Goal: Information Seeking & Learning: Learn about a topic

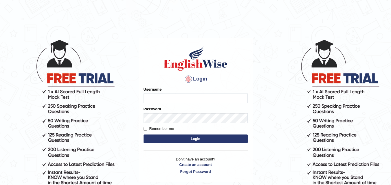
type input "Kashish19"
click at [192, 139] on button "Login" at bounding box center [196, 139] width 104 height 9
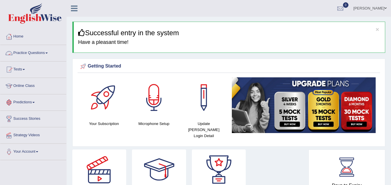
click at [47, 52] on link "Practice Questions" at bounding box center [33, 52] width 66 height 14
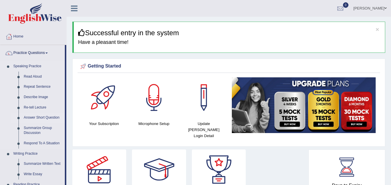
drag, startPoint x: 64, startPoint y: 107, endPoint x: 63, endPoint y: 116, distance: 9.6
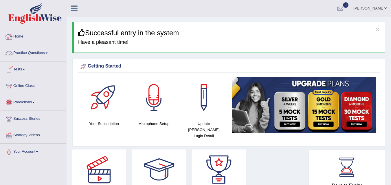
click at [41, 54] on link "Practice Questions" at bounding box center [33, 52] width 66 height 14
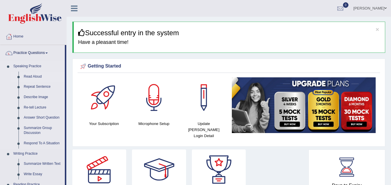
drag, startPoint x: 65, startPoint y: 57, endPoint x: 64, endPoint y: 77, distance: 19.4
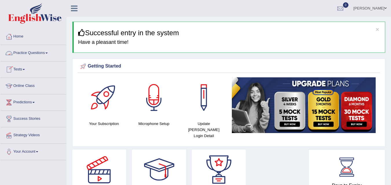
click at [38, 53] on link "Practice Questions" at bounding box center [33, 52] width 66 height 14
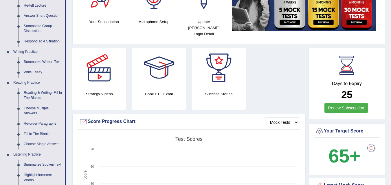
scroll to position [105, 0]
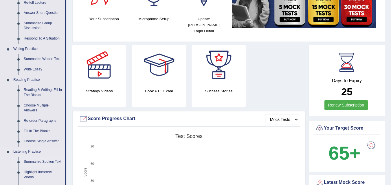
click at [49, 162] on link "Summarize Spoken Text" at bounding box center [43, 162] width 44 height 10
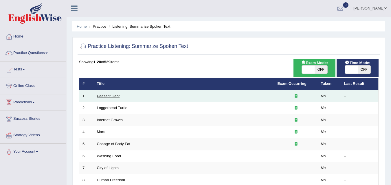
click at [114, 98] on link "Peasant Debt" at bounding box center [108, 96] width 23 height 4
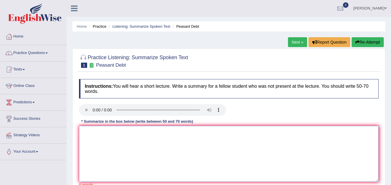
click at [89, 133] on textarea at bounding box center [228, 154] width 299 height 56
type textarea "t"
click at [45, 52] on link "Practice Questions" at bounding box center [33, 52] width 66 height 14
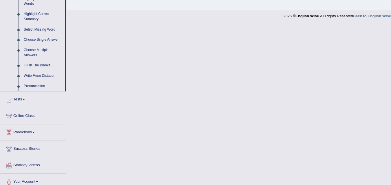
scroll to position [281, 0]
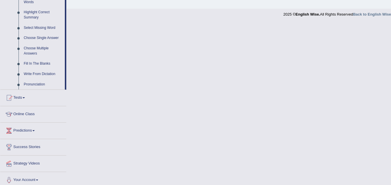
click at [23, 114] on link "Online Class" at bounding box center [33, 113] width 66 height 14
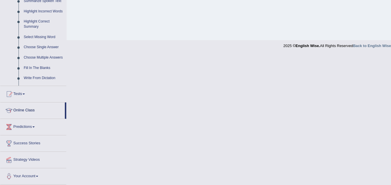
scroll to position [118, 0]
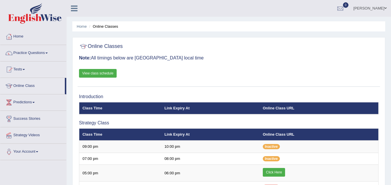
drag, startPoint x: 167, startPoint y: 12, endPoint x: 174, endPoint y: -25, distance: 38.0
click at [174, 0] on html "Toggle navigation Home Practice Questions Speaking Practice Read Aloud Repeat S…" at bounding box center [195, 92] width 391 height 185
click at [212, 60] on h3 "Note: All timings below are [GEOGRAPHIC_DATA] local time" at bounding box center [228, 58] width 299 height 5
click at [212, 59] on h3 "Note: All timings below are Melbourne local time" at bounding box center [228, 58] width 299 height 5
click at [40, 54] on link "Practice Questions" at bounding box center [33, 52] width 66 height 14
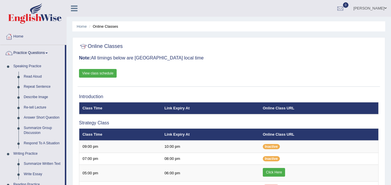
click at [48, 52] on link "Practice Questions" at bounding box center [32, 52] width 65 height 14
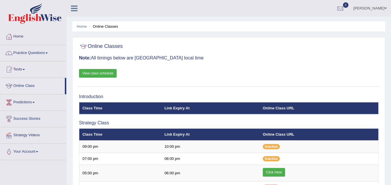
click at [48, 52] on link "Practice Questions" at bounding box center [33, 52] width 66 height 14
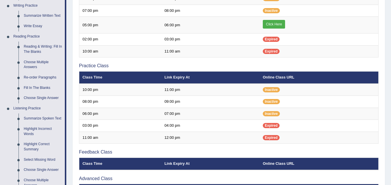
scroll to position [148, 0]
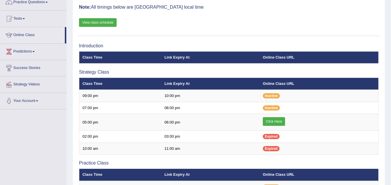
scroll to position [35, 0]
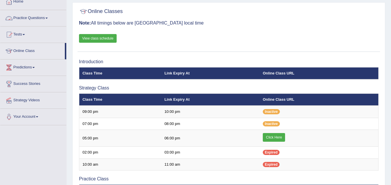
click at [51, 19] on link "Practice Questions" at bounding box center [33, 17] width 66 height 14
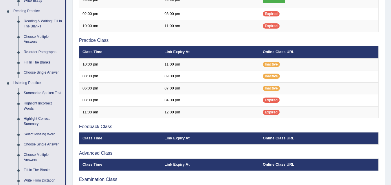
scroll to position [176, 0]
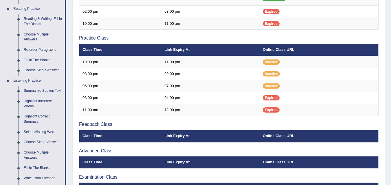
click at [35, 24] on link "Reading & Writing: Fill In The Blanks" at bounding box center [43, 21] width 44 height 15
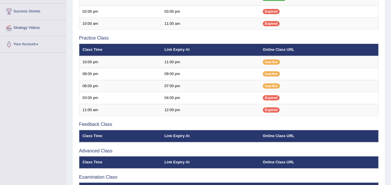
scroll to position [68, 0]
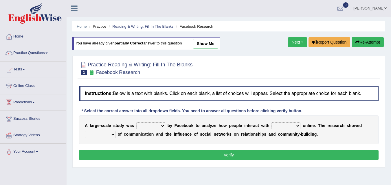
click at [162, 126] on select "surveyed had asked made" at bounding box center [150, 126] width 29 height 7
click at [163, 124] on select "surveyed had asked made" at bounding box center [150, 126] width 29 height 7
drag, startPoint x: 163, startPoint y: 124, endPoint x: 156, endPoint y: 124, distance: 7.0
click at [163, 124] on select "surveyed had asked made" at bounding box center [150, 126] width 29 height 7
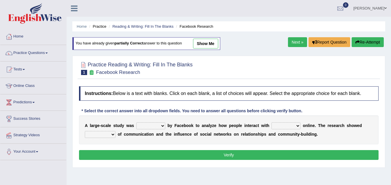
click at [163, 128] on select "surveyed had asked made" at bounding box center [150, 126] width 29 height 7
drag, startPoint x: 163, startPoint y: 128, endPoint x: 351, endPoint y: 76, distance: 194.7
click at [163, 128] on select "surveyed had asked made" at bounding box center [150, 126] width 29 height 7
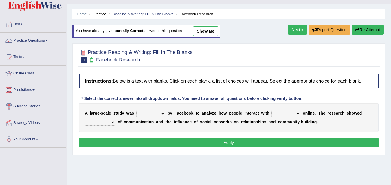
scroll to position [50, 0]
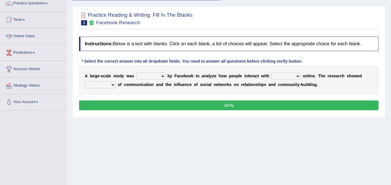
click at [163, 76] on select "surveyed had asked made" at bounding box center [150, 76] width 29 height 7
select select "made"
click at [136, 73] on select "surveyed had asked made" at bounding box center [150, 76] width 29 height 7
click at [299, 76] on select "together all each other another" at bounding box center [285, 76] width 29 height 7
select select "each other"
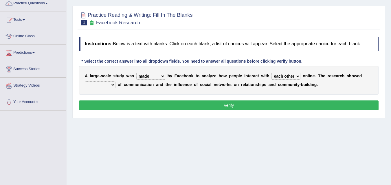
click at [271, 73] on select "together all each other another" at bounding box center [285, 76] width 29 height 7
click at [113, 85] on select "advantages standards fellowships patterns" at bounding box center [100, 85] width 31 height 7
select select "patterns"
click at [85, 82] on select "advantages standards fellowships patterns" at bounding box center [100, 85] width 31 height 7
click at [156, 107] on button "Verify" at bounding box center [228, 106] width 299 height 10
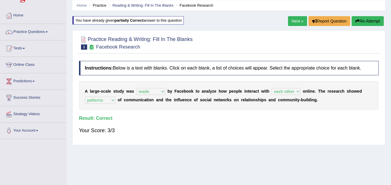
scroll to position [5, 0]
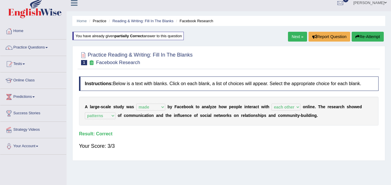
click at [293, 42] on link "Next »" at bounding box center [297, 37] width 19 height 10
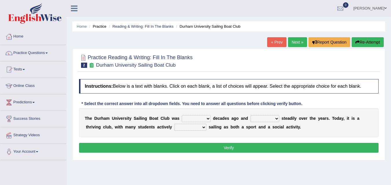
click at [210, 115] on select "found fund founded find" at bounding box center [196, 118] width 29 height 7
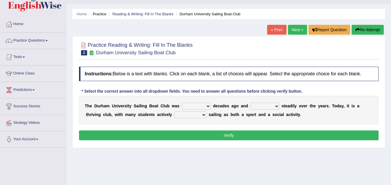
click at [207, 107] on select "found fund founded find" at bounding box center [196, 106] width 29 height 7
select select "founded"
click at [182, 103] on select "found fund founded find" at bounding box center [196, 106] width 29 height 7
click at [278, 106] on select "grow growing has grown grown" at bounding box center [264, 106] width 29 height 7
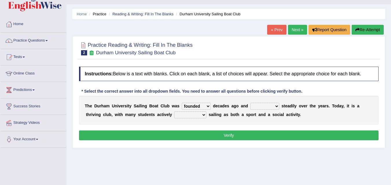
select select "has grown"
click at [250, 103] on select "grow growing has grown grown" at bounding box center [264, 106] width 29 height 7
click at [204, 115] on select "enjoy enjoyed are enjoying enjoying" at bounding box center [190, 115] width 32 height 7
select select "are enjoying"
click at [174, 112] on select "enjoy enjoyed are enjoying enjoying" at bounding box center [190, 115] width 32 height 7
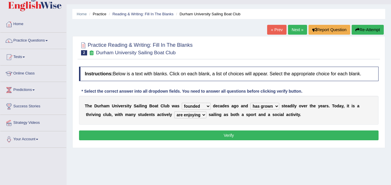
click at [205, 138] on button "Verify" at bounding box center [228, 136] width 299 height 10
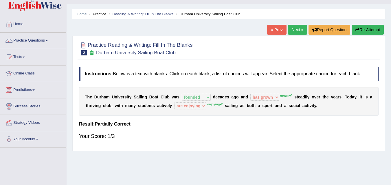
click at [299, 32] on link "Next »" at bounding box center [297, 30] width 19 height 10
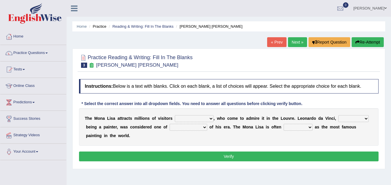
click at [206, 120] on select "around the year the all year all year round per year" at bounding box center [194, 118] width 39 height 7
select select "around the year"
click at [175, 115] on select "around the year the all year all year round per year" at bounding box center [194, 118] width 39 height 7
click at [360, 120] on select "rather than as much as as well as as long as" at bounding box center [353, 118] width 30 height 7
select select "as much as"
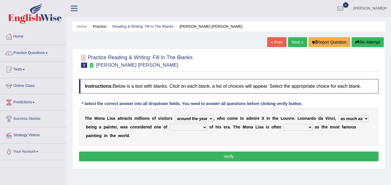
click at [338, 115] on select "rather than as much as as well as as long as" at bounding box center [353, 118] width 30 height 7
click at [207, 129] on b at bounding box center [208, 127] width 2 height 5
click at [204, 128] on select "better artists artist the better artist the best artists" at bounding box center [189, 127] width 38 height 7
select select "the best artists"
click at [170, 124] on select "better artists artist the better artist the best artists" at bounding box center [189, 127] width 38 height 7
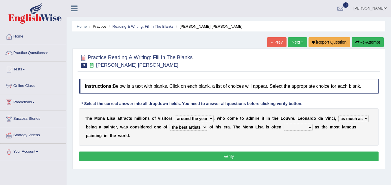
click at [286, 129] on select "classified suggested predicted described" at bounding box center [298, 127] width 29 height 7
click at [284, 124] on select "classified suggested predicted described" at bounding box center [298, 127] width 29 height 7
click at [309, 126] on select "classified suggested predicted described" at bounding box center [298, 127] width 29 height 7
select select "classified"
click at [284, 124] on select "classified suggested predicted described" at bounding box center [298, 127] width 29 height 7
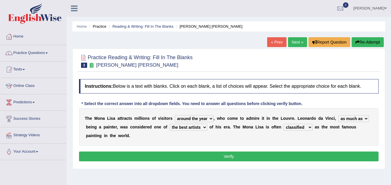
click at [291, 156] on button "Verify" at bounding box center [228, 157] width 299 height 10
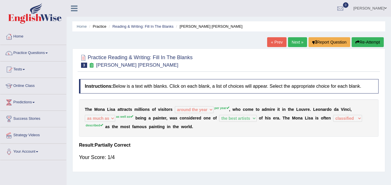
click at [299, 45] on link "Next »" at bounding box center [297, 42] width 19 height 10
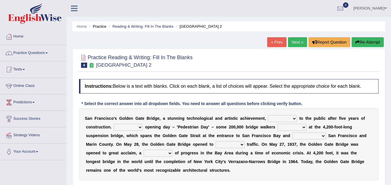
click at [295, 118] on select "opens closes appears equals" at bounding box center [282, 118] width 29 height 7
select select "appears"
click at [268, 115] on select "opens closes appears equals" at bounding box center [282, 118] width 29 height 7
click at [137, 128] on select "On During Since When" at bounding box center [128, 127] width 29 height 7
select select "Since"
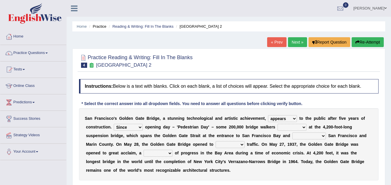
click at [114, 124] on select "On During Since When" at bounding box center [128, 127] width 29 height 7
click at [300, 128] on select "stationed looked marveled laughed" at bounding box center [292, 127] width 29 height 7
select select "stationed"
click at [278, 124] on select "stationed looked marveled laughed" at bounding box center [292, 127] width 29 height 7
click at [321, 135] on select "separates connects channels differentiates" at bounding box center [309, 136] width 34 height 7
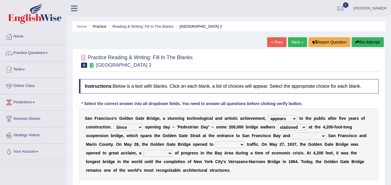
click at [321, 135] on select "separates connects channels differentiates" at bounding box center [309, 136] width 34 height 7
click at [322, 137] on select "separates connects channels differentiates" at bounding box center [309, 136] width 34 height 7
click at [292, 133] on select "separates connects channels differentiates" at bounding box center [309, 136] width 34 height 7
click at [321, 137] on select "separates connects channels differentiates" at bounding box center [309, 136] width 34 height 7
select select "differentiates"
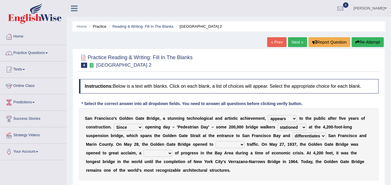
click at [292, 133] on select "separates connects channels differentiates" at bounding box center [309, 136] width 34 height 7
click at [243, 145] on select "aquatic vehicular airborne watertight" at bounding box center [230, 145] width 29 height 7
select select "aquatic"
click at [216, 142] on select "aquatic vehicular airborne watertight" at bounding box center [230, 145] width 29 height 7
click at [242, 144] on select "aquatic vehicular airborne watertight" at bounding box center [230, 145] width 29 height 7
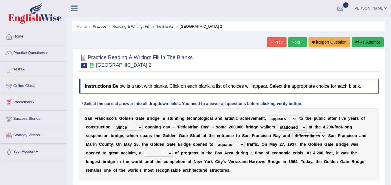
click at [242, 144] on select "aquatic vehicular airborne watertight" at bounding box center [230, 145] width 29 height 7
drag, startPoint x: 333, startPoint y: 149, endPoint x: 205, endPoint y: 141, distance: 127.9
click at [205, 141] on div "S a n F r a n c i s c o ' s G o l d e n G a t e B r i d g e , a s t u n n i n g…" at bounding box center [228, 145] width 299 height 72
click at [165, 154] on select "denial symbol technique yield" at bounding box center [158, 153] width 29 height 7
click at [144, 150] on select "denial symbol technique yield" at bounding box center [158, 153] width 29 height 7
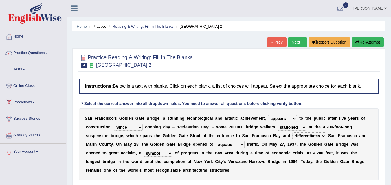
click at [168, 155] on select "denial symbol technique yield" at bounding box center [158, 153] width 29 height 7
select select "yield"
click at [144, 150] on select "denial symbol technique yield" at bounding box center [158, 153] width 29 height 7
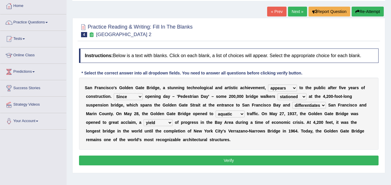
scroll to position [31, 0]
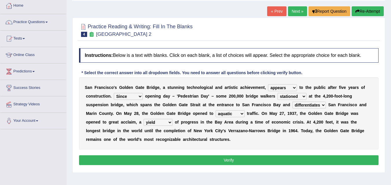
click at [251, 164] on button "Verify" at bounding box center [228, 161] width 299 height 10
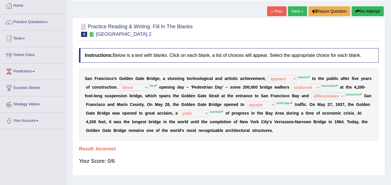
drag, startPoint x: 390, startPoint y: 112, endPoint x: 387, endPoint y: 87, distance: 25.7
click at [387, 87] on div "Home Practice Reading & Writing: Fill In The Blanks Golden Gate Bridge 2 « Prev…" at bounding box center [229, 113] width 324 height 289
click at [296, 15] on link "Next »" at bounding box center [297, 11] width 19 height 10
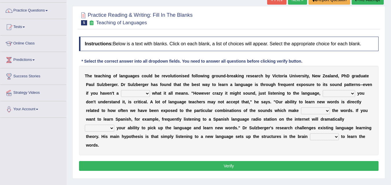
click at [150, 93] on b at bounding box center [151, 93] width 2 height 5
click at [145, 93] on select "dew claw clue due" at bounding box center [135, 93] width 29 height 7
select select "clue"
click at [121, 90] on select "dew claw clue due" at bounding box center [135, 93] width 29 height 7
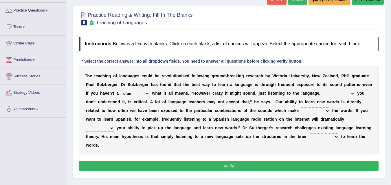
click at [347, 95] on select "but also all together even though if so" at bounding box center [339, 93] width 32 height 7
click at [323, 90] on select "but also all together even though if so" at bounding box center [339, 93] width 32 height 7
click at [350, 93] on select "but also all together even though if so" at bounding box center [339, 93] width 32 height 7
select select "even though"
click at [323, 90] on select "but also all together even though if so" at bounding box center [339, 93] width 32 height 7
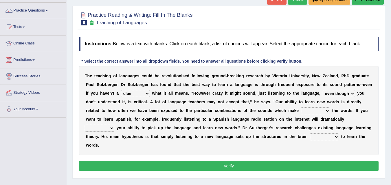
click at [324, 109] on select "down up of on" at bounding box center [315, 111] width 29 height 7
click at [301, 108] on select "down up of on" at bounding box center [315, 111] width 29 height 7
click at [319, 113] on select "down up of on" at bounding box center [315, 111] width 29 height 7
select select "on"
click at [301, 108] on select "down up of on" at bounding box center [315, 111] width 29 height 7
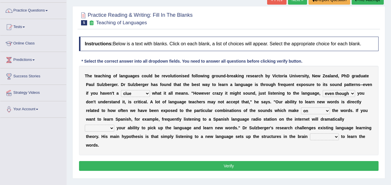
click at [111, 126] on select "evaluate exaggerate describe boost" at bounding box center [100, 128] width 30 height 7
click at [85, 125] on select "evaluate exaggerate describe boost" at bounding box center [100, 128] width 30 height 7
click at [107, 129] on select "evaluate exaggerate describe boost" at bounding box center [100, 128] width 30 height 7
select select "evaluate"
click at [85, 125] on select "evaluate exaggerate describe boost" at bounding box center [100, 128] width 30 height 7
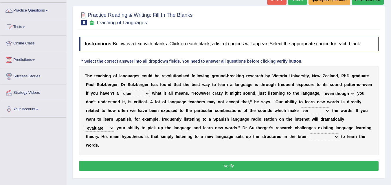
click at [336, 135] on select "requiring required directed to require" at bounding box center [324, 137] width 29 height 7
select select "required"
click at [310, 134] on select "requiring required directed to require" at bounding box center [324, 137] width 29 height 7
click at [315, 168] on button "Verify" at bounding box center [228, 166] width 299 height 10
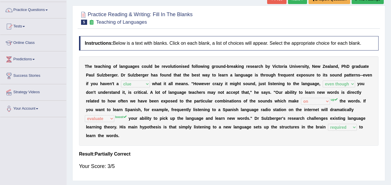
scroll to position [44, 0]
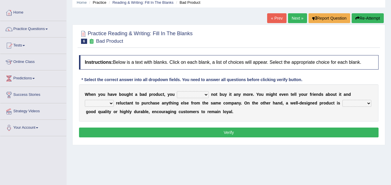
click at [206, 94] on select "would have should have should" at bounding box center [193, 94] width 32 height 7
select select "should"
click at [177, 91] on select "would have should have should" at bounding box center [193, 94] width 32 height 7
click at [107, 102] on select "is are be being" at bounding box center [99, 103] width 29 height 7
select select "is"
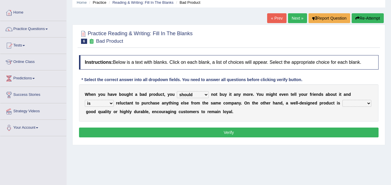
click at [85, 100] on select "is are be being" at bounding box center [99, 103] width 29 height 7
click at [362, 104] on select "both also neither either" at bounding box center [356, 103] width 29 height 7
select select "neither"
click at [342, 100] on select "both also neither either" at bounding box center [356, 103] width 29 height 7
click at [325, 136] on button "Verify" at bounding box center [228, 133] width 299 height 10
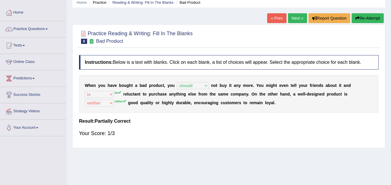
click at [298, 18] on link "Next »" at bounding box center [297, 18] width 19 height 10
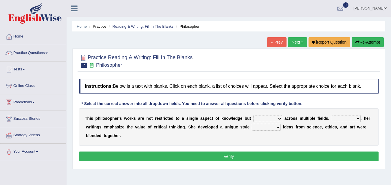
click at [279, 119] on select "constrain contain assemble extend" at bounding box center [267, 118] width 29 height 7
select select "assemble"
click at [253, 115] on select "constrain contain assemble extend" at bounding box center [267, 118] width 29 height 7
click at [359, 120] on select "Rather So Moreover Likely" at bounding box center [346, 118] width 29 height 7
select select "Moreover"
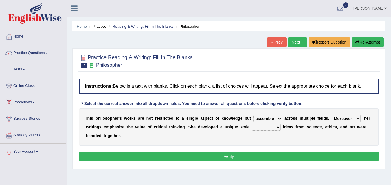
click at [332, 115] on select "Rather So Moreover Likely" at bounding box center [346, 118] width 29 height 7
click at [277, 127] on select "in that that which in which" at bounding box center [266, 127] width 29 height 7
select select "that"
click at [252, 124] on select "in that that which in which" at bounding box center [266, 127] width 29 height 7
click at [271, 157] on button "Verify" at bounding box center [228, 157] width 299 height 10
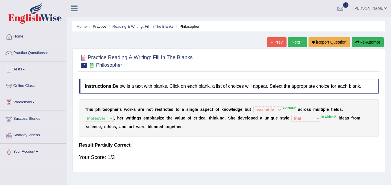
click at [291, 42] on link "Next »" at bounding box center [297, 42] width 19 height 10
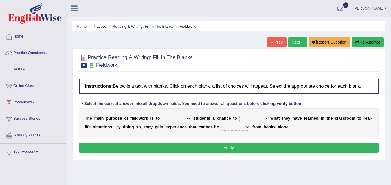
click at [191, 118] on b at bounding box center [192, 118] width 2 height 5
click at [189, 118] on select "resemble stow rave offer" at bounding box center [176, 118] width 29 height 7
select select "resemble"
click at [162, 115] on select "resemble stow rave offer" at bounding box center [176, 118] width 29 height 7
click at [253, 119] on select "compare align apply dismount" at bounding box center [253, 118] width 29 height 7
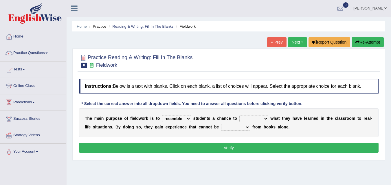
select select "compare"
click at [239, 115] on select "compare align apply dismount" at bounding box center [253, 118] width 29 height 7
click at [237, 126] on select "originated prepared obtained touted" at bounding box center [235, 127] width 29 height 7
select select "obtained"
click at [221, 124] on select "originated prepared obtained touted" at bounding box center [235, 127] width 29 height 7
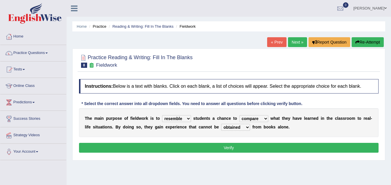
click at [238, 151] on button "Verify" at bounding box center [228, 148] width 299 height 10
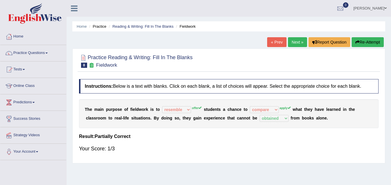
click at [297, 39] on link "Next »" at bounding box center [297, 42] width 19 height 10
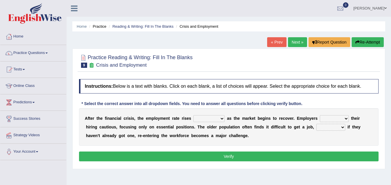
click at [218, 119] on select "normally conversely strenuously sharply" at bounding box center [208, 118] width 31 height 7
select select "conversely"
click at [193, 115] on select "normally conversely strenuously sharply" at bounding box center [208, 118] width 31 height 7
click at [334, 120] on select "keeping kept keep are kept" at bounding box center [334, 118] width 29 height 7
select select "keep"
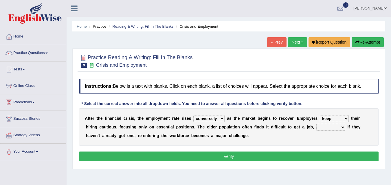
click at [320, 115] on select "keeping kept keep are kept" at bounding box center [334, 118] width 29 height 7
click at [340, 124] on select "although while then because" at bounding box center [330, 127] width 29 height 7
select select "because"
click at [316, 124] on select "although while then because" at bounding box center [330, 127] width 29 height 7
click at [321, 156] on button "Verify" at bounding box center [228, 157] width 299 height 10
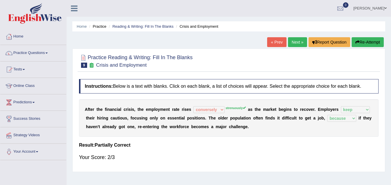
click at [294, 43] on link "Next »" at bounding box center [297, 42] width 19 height 10
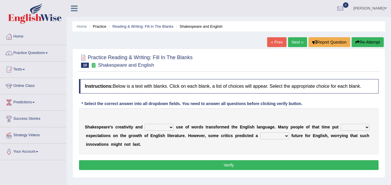
click at [167, 128] on select "idealized intensive fancied inventive" at bounding box center [159, 127] width 29 height 7
select select "idealized"
click at [145, 124] on select "idealized intensive fancied inventive" at bounding box center [159, 127] width 29 height 7
click at [363, 132] on div "S h a k e s p e a r e ' s c r e a t i v i t y a n d idealized intensive fancied…" at bounding box center [228, 132] width 299 height 46
click at [365, 129] on select "wide much high more" at bounding box center [355, 127] width 29 height 7
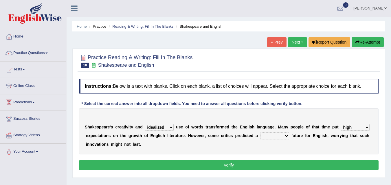
click at [341, 124] on select "wide much high more" at bounding box center [355, 127] width 29 height 7
click at [364, 130] on select "wide much high more" at bounding box center [355, 127] width 29 height 7
select select "more"
click at [341, 124] on select "wide much high more" at bounding box center [355, 127] width 29 height 7
click at [280, 135] on select "monetary promising irresistible daunting" at bounding box center [274, 136] width 29 height 7
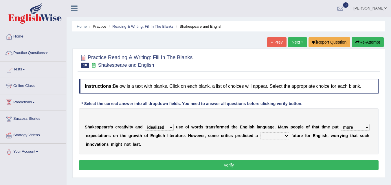
select select "irresistible"
click at [260, 133] on select "monetary promising irresistible daunting" at bounding box center [274, 136] width 29 height 7
click at [286, 139] on select "monetary promising irresistible daunting" at bounding box center [274, 136] width 29 height 7
click at [271, 168] on button "Verify" at bounding box center [228, 166] width 299 height 10
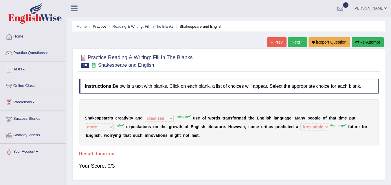
click at [296, 46] on link "Next »" at bounding box center [297, 42] width 19 height 10
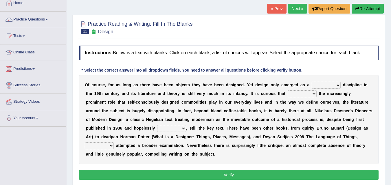
drag, startPoint x: 395, startPoint y: 74, endPoint x: 395, endPoint y: 94, distance: 20.3
click at [391, 94] on html "Toggle navigation Home Practice Questions Speaking Practice Read Aloud Repeat S…" at bounding box center [195, 58] width 391 height 185
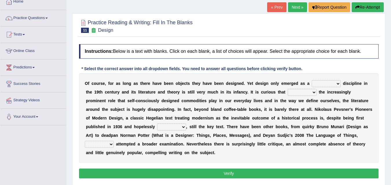
click at [338, 82] on select "bilateral ubiquitous foremost dedicated" at bounding box center [326, 83] width 29 height 7
click at [46, 18] on link "Practice Questions" at bounding box center [33, 17] width 66 height 14
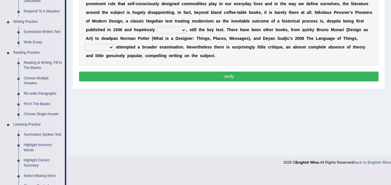
scroll to position [138, 0]
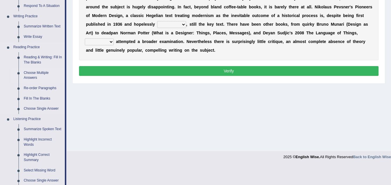
click at [31, 80] on link "Choose Multiple Answers" at bounding box center [43, 75] width 44 height 15
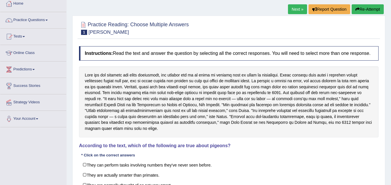
scroll to position [22, 0]
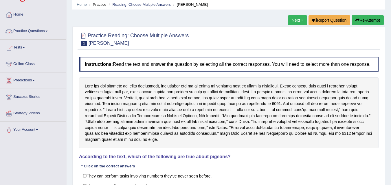
click at [51, 30] on link "Practice Questions" at bounding box center [33, 30] width 66 height 14
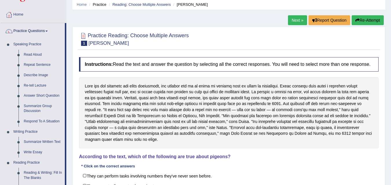
scroll to position [95, 0]
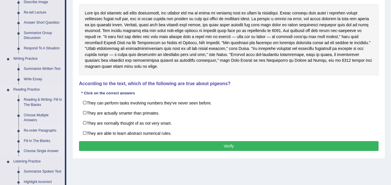
click at [46, 130] on link "Re-order Paragraphs" at bounding box center [43, 131] width 44 height 10
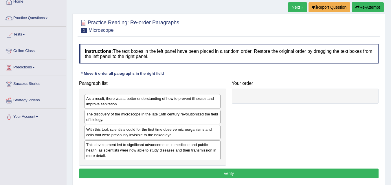
scroll to position [48, 0]
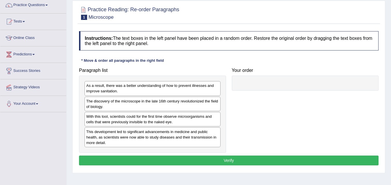
click at [391, 122] on html "Toggle navigation Home Practice Questions Speaking Practice Read Aloud Repeat S…" at bounding box center [195, 44] width 391 height 185
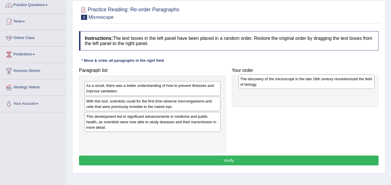
drag, startPoint x: 138, startPoint y: 104, endPoint x: 292, endPoint y: 82, distance: 155.5
click at [292, 82] on div "The discovery of the microscope in the late 16th century revolutionized the fie…" at bounding box center [306, 82] width 136 height 14
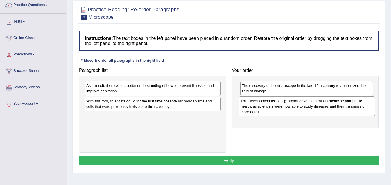
drag, startPoint x: 159, startPoint y: 127, endPoint x: 322, endPoint y: 111, distance: 164.0
click at [322, 111] on div "This development led to significant advancements in medicine and public health,…" at bounding box center [307, 107] width 136 height 20
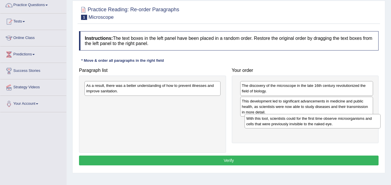
drag, startPoint x: 203, startPoint y: 107, endPoint x: 363, endPoint y: 125, distance: 161.0
click at [363, 125] on div "With this tool, scientists could for the first time observe microorganisms and …" at bounding box center [313, 121] width 136 height 14
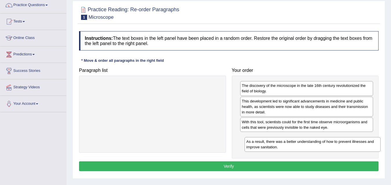
drag, startPoint x: 150, startPoint y: 91, endPoint x: 310, endPoint y: 148, distance: 169.6
click at [310, 148] on div "As a result, there was a better understanding of how to prevent illnesses and i…" at bounding box center [313, 144] width 136 height 14
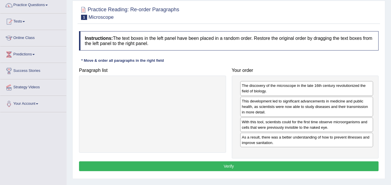
click at [306, 163] on button "Verify" at bounding box center [228, 167] width 299 height 10
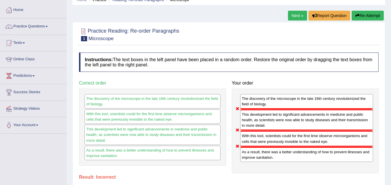
scroll to position [0, 0]
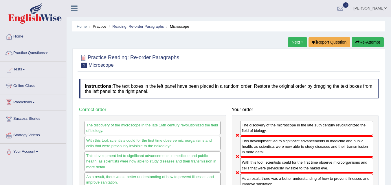
click at [291, 38] on link "Next »" at bounding box center [297, 42] width 19 height 10
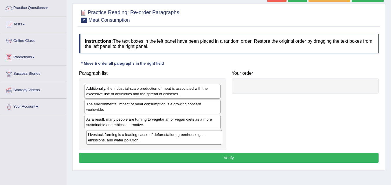
click at [142, 141] on div "Livestock farming is a leading cause of deforestation, greenhouse gas emissions…" at bounding box center [154, 138] width 136 height 14
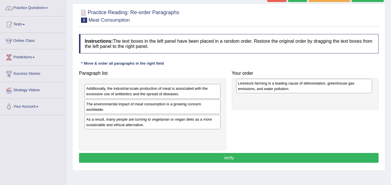
drag, startPoint x: 142, startPoint y: 141, endPoint x: 293, endPoint y: 89, distance: 160.1
click at [293, 89] on div "Livestock farming is a leading cause of deforestation, greenhouse gas emissions…" at bounding box center [304, 86] width 136 height 14
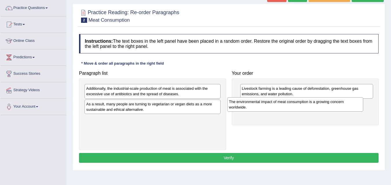
drag, startPoint x: 172, startPoint y: 111, endPoint x: 332, endPoint y: 107, distance: 160.6
click at [332, 107] on div "The environmental impact of meat consumption is a growing concern worldwide." at bounding box center [295, 105] width 136 height 14
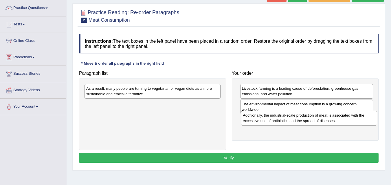
drag, startPoint x: 194, startPoint y: 91, endPoint x: 351, endPoint y: 117, distance: 158.8
click at [351, 117] on div "Additionally, the industrial-scale production of meat is associated with the ex…" at bounding box center [309, 118] width 136 height 14
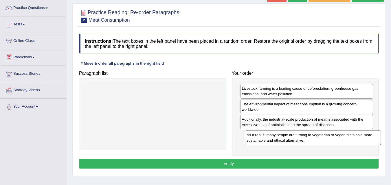
drag, startPoint x: 178, startPoint y: 92, endPoint x: 339, endPoint y: 139, distance: 166.9
click at [339, 139] on div "As a result, many people are turning to vegetarian or vegan diets as a more sus…" at bounding box center [313, 138] width 136 height 14
click at [282, 166] on button "Verify" at bounding box center [228, 164] width 299 height 10
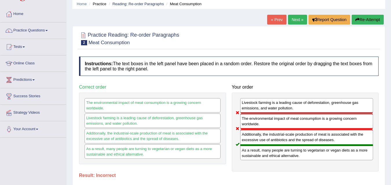
scroll to position [19, 0]
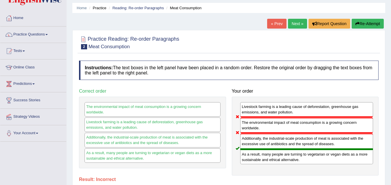
click at [290, 21] on link "Next »" at bounding box center [297, 24] width 19 height 10
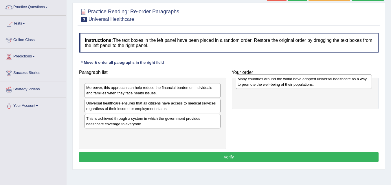
drag, startPoint x: 151, startPoint y: 118, endPoint x: 302, endPoint y: 79, distance: 156.4
click at [302, 79] on div "Many countries around the world have adopted universal healthcare as a way to p…" at bounding box center [304, 82] width 136 height 14
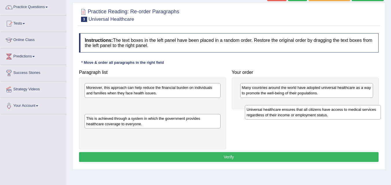
drag, startPoint x: 119, startPoint y: 110, endPoint x: 278, endPoint y: 116, distance: 159.0
click at [279, 116] on div "Universal healthcare ensures that all citizens have access to medical services …" at bounding box center [313, 112] width 136 height 14
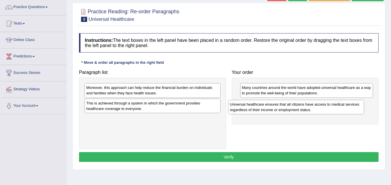
drag, startPoint x: 178, startPoint y: 110, endPoint x: 320, endPoint y: 112, distance: 141.8
click at [320, 112] on div "Universal healthcare ensures that all citizens have access to medical services …" at bounding box center [296, 107] width 136 height 14
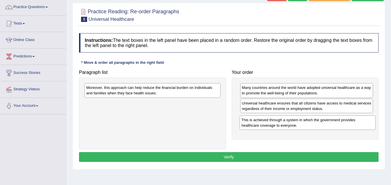
drag, startPoint x: 253, startPoint y: 112, endPoint x: 298, endPoint y: 127, distance: 47.6
click at [298, 127] on div "This is achieved through a system in which the government provides healthcare c…" at bounding box center [308, 123] width 136 height 14
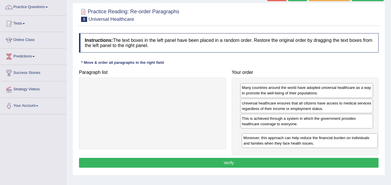
drag, startPoint x: 172, startPoint y: 93, endPoint x: 329, endPoint y: 143, distance: 165.0
click at [329, 143] on div "Moreover, this approach can help reduce the financial burden on individuals and…" at bounding box center [310, 141] width 136 height 14
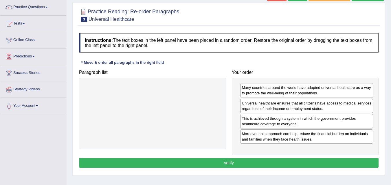
click at [266, 162] on button "Verify" at bounding box center [228, 163] width 299 height 10
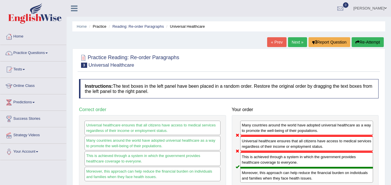
click at [297, 43] on link "Next »" at bounding box center [297, 42] width 19 height 10
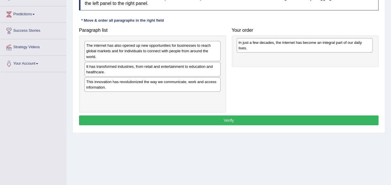
drag, startPoint x: 150, startPoint y: 102, endPoint x: 302, endPoint y: 48, distance: 161.7
click at [302, 48] on div "In just a few decades, the internet has become an integral part of our daily li…" at bounding box center [305, 45] width 136 height 14
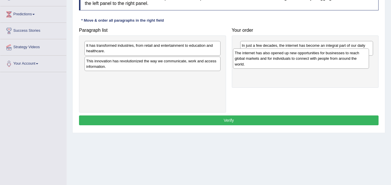
drag, startPoint x: 163, startPoint y: 57, endPoint x: 312, endPoint y: 66, distance: 149.6
click at [312, 66] on div "The internet has also opened up new opportunities for businesses to reach globa…" at bounding box center [301, 59] width 136 height 20
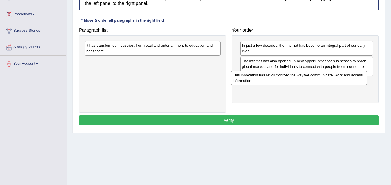
drag, startPoint x: 159, startPoint y: 65, endPoint x: 305, endPoint y: 80, distance: 147.1
click at [305, 80] on div "This innovation has revolutionized the way we communicate, work and access info…" at bounding box center [299, 78] width 136 height 14
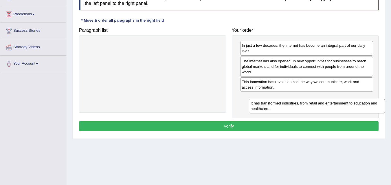
drag, startPoint x: 111, startPoint y: 46, endPoint x: 275, endPoint y: 104, distance: 174.5
click at [275, 104] on div "It has transformed industries, from retail and entertainment to education and h…" at bounding box center [317, 106] width 136 height 14
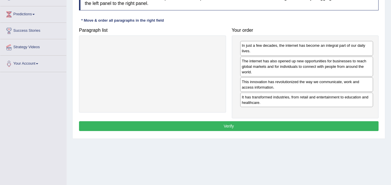
click at [236, 126] on button "Verify" at bounding box center [228, 127] width 299 height 10
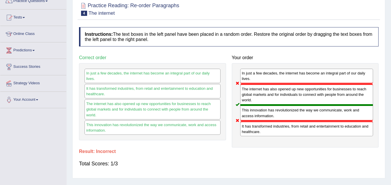
scroll to position [36, 0]
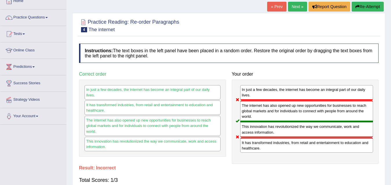
click at [301, 7] on link "Next »" at bounding box center [297, 7] width 19 height 10
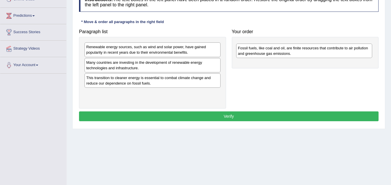
drag, startPoint x: 147, startPoint y: 95, endPoint x: 298, endPoint y: 49, distance: 158.2
click at [298, 49] on div "Fossil fuels, like coal and oil, are finite resources that contribute to air po…" at bounding box center [304, 51] width 136 height 14
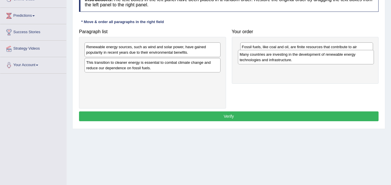
drag, startPoint x: 122, startPoint y: 67, endPoint x: 276, endPoint y: 59, distance: 153.6
click at [276, 59] on div "Many countries are investing in the development of renewable energy technologie…" at bounding box center [306, 57] width 136 height 14
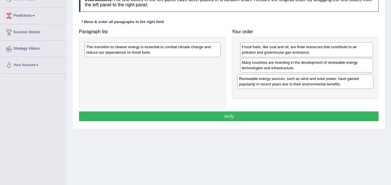
drag, startPoint x: 181, startPoint y: 48, endPoint x: 335, endPoint y: 80, distance: 156.6
click at [335, 80] on div "Renewable energy sources, such as wind and solar power, have gained popularity …" at bounding box center [305, 81] width 136 height 14
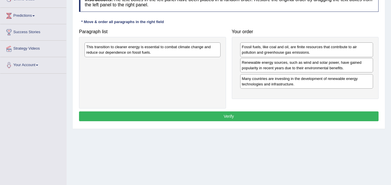
drag, startPoint x: 290, startPoint y: 68, endPoint x: 290, endPoint y: 84, distance: 16.2
click at [290, 84] on div "Many countries are investing in the development of renewable energy technologie…" at bounding box center [306, 81] width 133 height 14
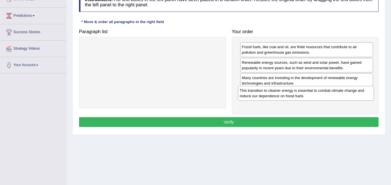
drag, startPoint x: 152, startPoint y: 56, endPoint x: 305, endPoint y: 99, distance: 159.2
click at [305, 99] on div "This transition to cleaner energy is essential to combat climate change and red…" at bounding box center [306, 93] width 136 height 14
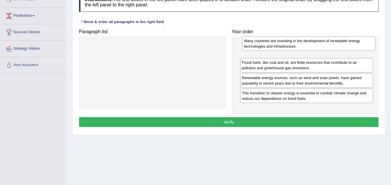
drag, startPoint x: 272, startPoint y: 81, endPoint x: 274, endPoint y: 44, distance: 37.1
click at [274, 44] on div "Many countries are investing in the development of renewable energy technologie…" at bounding box center [308, 43] width 133 height 14
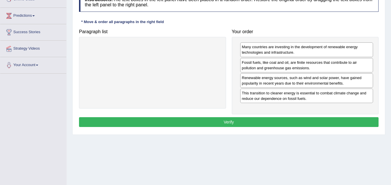
click at [246, 124] on button "Verify" at bounding box center [228, 122] width 299 height 10
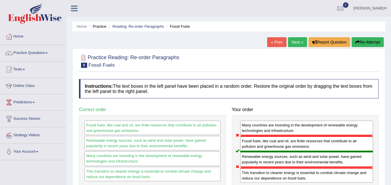
click at [295, 45] on link "Next »" at bounding box center [297, 42] width 19 height 10
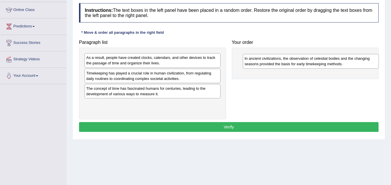
drag, startPoint x: 134, startPoint y: 62, endPoint x: 292, endPoint y: 63, distance: 158.3
click at [292, 63] on div "In ancient civilizations, the observation of celestial bodies and the changing …" at bounding box center [311, 61] width 136 height 14
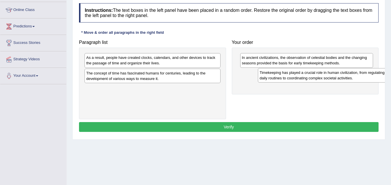
drag, startPoint x: 158, startPoint y: 77, endPoint x: 332, endPoint y: 77, distance: 173.3
click at [332, 77] on div "Timekeeping has played a crucial role in human civilization, from regulating da…" at bounding box center [326, 75] width 136 height 14
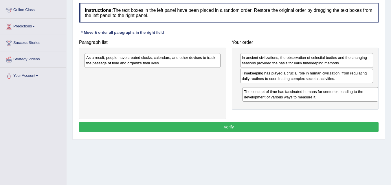
drag, startPoint x: 177, startPoint y: 76, endPoint x: 335, endPoint y: 93, distance: 158.7
click at [335, 93] on div "The concept of time has fascinated humans for centuries, leading to the develop…" at bounding box center [310, 94] width 136 height 14
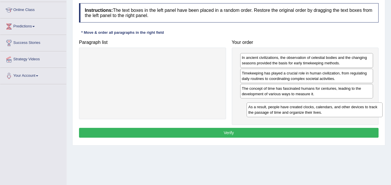
drag, startPoint x: 190, startPoint y: 66, endPoint x: 350, endPoint y: 115, distance: 167.3
click at [350, 115] on div "As a result, people have created clocks, calendars, and other devices to track …" at bounding box center [315, 110] width 136 height 14
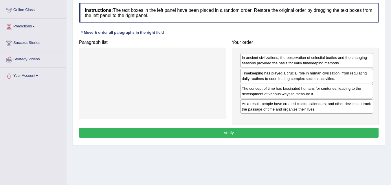
click at [280, 133] on button "Verify" at bounding box center [228, 133] width 299 height 10
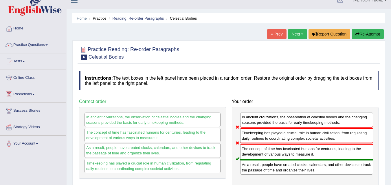
scroll to position [8, 0]
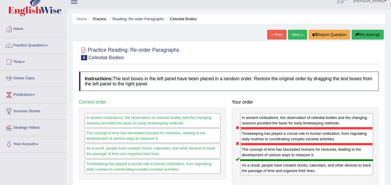
click at [299, 36] on link "Next »" at bounding box center [297, 35] width 19 height 10
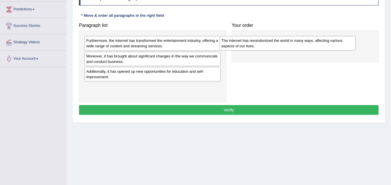
drag, startPoint x: 158, startPoint y: 73, endPoint x: 293, endPoint y: 42, distance: 138.6
click at [293, 42] on div "The internet has revolutionized the world in many ways, affecting various aspec…" at bounding box center [288, 43] width 136 height 14
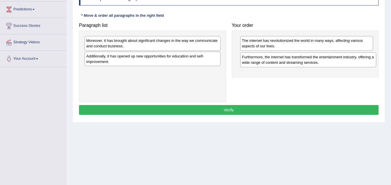
drag, startPoint x: 148, startPoint y: 38, endPoint x: 304, endPoint y: 54, distance: 156.5
click at [304, 54] on div "Furthermore, the internet has transformed the entertainment industry, offering …" at bounding box center [308, 60] width 136 height 14
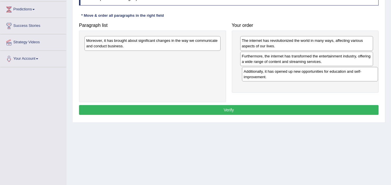
drag, startPoint x: 152, startPoint y: 63, endPoint x: 310, endPoint y: 78, distance: 158.2
click at [310, 78] on div "Additionally, it has opened up new opportunities for education and self-improve…" at bounding box center [310, 74] width 136 height 14
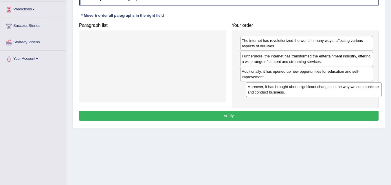
drag, startPoint x: 147, startPoint y: 46, endPoint x: 304, endPoint y: 95, distance: 164.8
click at [304, 95] on div "Moreover, it has brought about significant changes in the way we communicate an…" at bounding box center [314, 89] width 136 height 14
click at [242, 115] on button "Verify" at bounding box center [228, 116] width 299 height 10
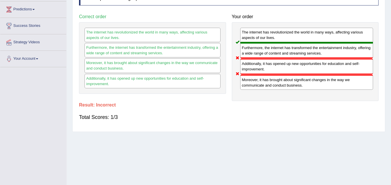
click at [390, 73] on div "Home Practice Reading: Re-order Paragraphs Internet « Prev Next » Report Questi…" at bounding box center [229, 51] width 324 height 289
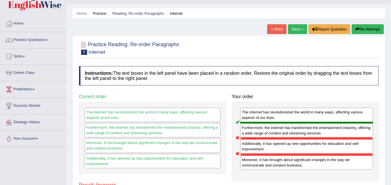
click at [297, 31] on link "Next »" at bounding box center [297, 29] width 19 height 10
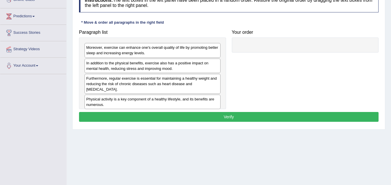
click at [391, 99] on html "Toggle navigation Home Practice Questions Speaking Practice Read Aloud Repeat S…" at bounding box center [195, 6] width 391 height 185
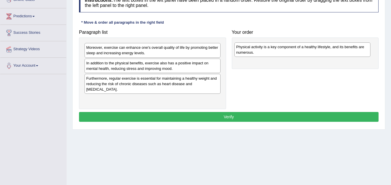
drag, startPoint x: 157, startPoint y: 100, endPoint x: 307, endPoint y: 53, distance: 157.1
click at [307, 53] on div "Physical activity is a key component of a healthy lifestyle, and its benefits a…" at bounding box center [302, 50] width 136 height 14
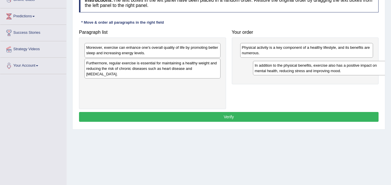
drag, startPoint x: 187, startPoint y: 65, endPoint x: 348, endPoint y: 63, distance: 160.9
click at [348, 63] on div "In addition to the physical benefits, exercise also has a positive impact on me…" at bounding box center [321, 68] width 136 height 14
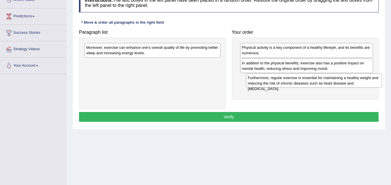
drag, startPoint x: 161, startPoint y: 69, endPoint x: 323, endPoint y: 84, distance: 162.1
click at [323, 84] on div "Furthermore, regular exercise is essential for maintaining a healthy weight and…" at bounding box center [314, 80] width 136 height 14
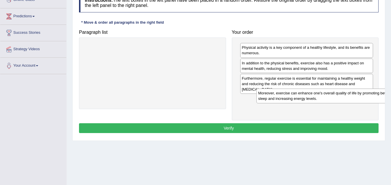
drag, startPoint x: 138, startPoint y: 52, endPoint x: 304, endPoint y: 99, distance: 172.6
click at [304, 99] on div "Moreover, exercise can enhance one's overall quality of life by promoting bette…" at bounding box center [324, 96] width 136 height 14
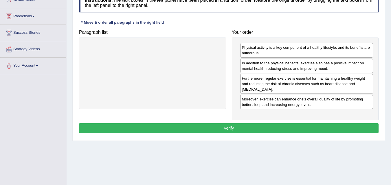
click at [239, 124] on button "Verify" at bounding box center [228, 129] width 299 height 10
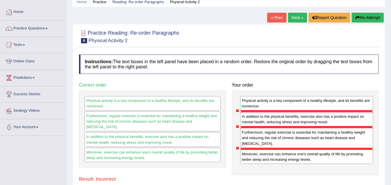
scroll to position [21, 0]
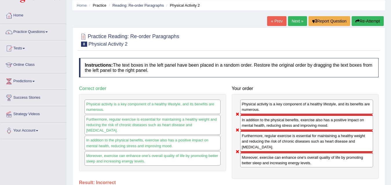
click at [297, 23] on link "Next »" at bounding box center [297, 21] width 19 height 10
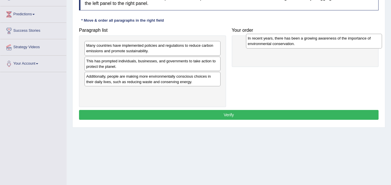
drag, startPoint x: 189, startPoint y: 43, endPoint x: 351, endPoint y: 36, distance: 161.6
click at [351, 36] on div "In recent years, there has been a growing awareness of the importance of enviro…" at bounding box center [314, 41] width 136 height 14
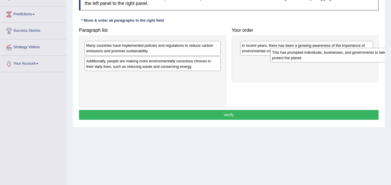
drag, startPoint x: 221, startPoint y: 65, endPoint x: 360, endPoint y: 52, distance: 139.5
click at [360, 52] on div "This has prompted individuals, businesses, and governments to take action to pr…" at bounding box center [338, 55] width 136 height 14
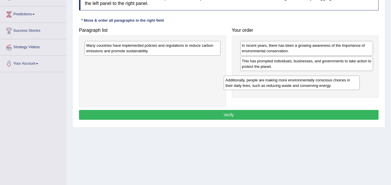
drag, startPoint x: 165, startPoint y: 57, endPoint x: 296, endPoint y: 76, distance: 133.0
click at [296, 76] on div "Additionally, people are making more environmentally conscious choices in their…" at bounding box center [292, 83] width 136 height 14
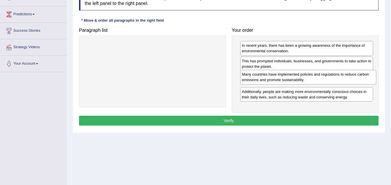
drag, startPoint x: 216, startPoint y: 48, endPoint x: 371, endPoint y: 81, distance: 159.1
click at [371, 81] on div "Many countries have implemented policies and regulations to reduce carbon emiss…" at bounding box center [308, 77] width 136 height 14
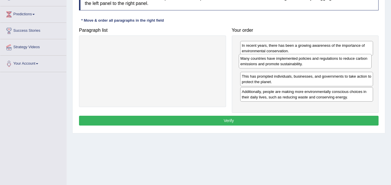
drag, startPoint x: 295, startPoint y: 81, endPoint x: 293, endPoint y: 63, distance: 18.0
click at [293, 63] on div "Many countries have implemented policies and regulations to reduce carbon emiss…" at bounding box center [305, 61] width 133 height 14
click at [263, 123] on button "Verify" at bounding box center [228, 121] width 299 height 10
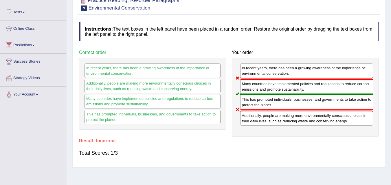
scroll to position [13, 0]
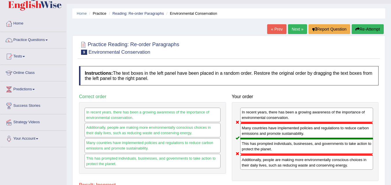
click at [294, 30] on link "Next »" at bounding box center [297, 29] width 19 height 10
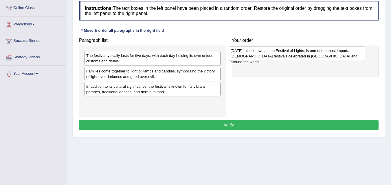
drag, startPoint x: 169, startPoint y: 59, endPoint x: 313, endPoint y: 54, distance: 144.5
click at [313, 54] on div "Diwali, also known as the Festival of Lights, is one of the most important Hind…" at bounding box center [297, 53] width 136 height 14
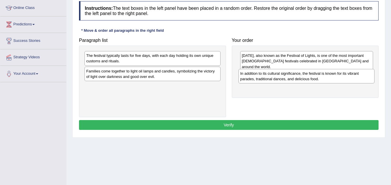
drag, startPoint x: 159, startPoint y: 95, endPoint x: 314, endPoint y: 80, distance: 155.6
click at [314, 80] on div "In addition to its cultural significance, the festival is known for its vibrant…" at bounding box center [306, 76] width 136 height 14
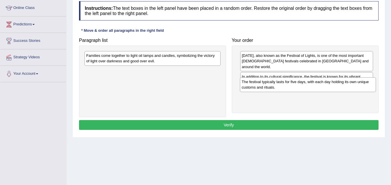
drag, startPoint x: 185, startPoint y: 71, endPoint x: 299, endPoint y: 83, distance: 114.1
click at [299, 83] on div "The festival typically lasts for five days, with each day holding its own uniqu…" at bounding box center [308, 85] width 136 height 14
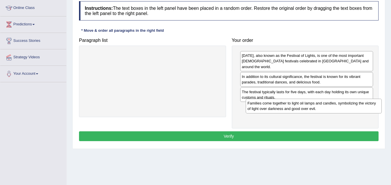
drag, startPoint x: 228, startPoint y: 86, endPoint x: 317, endPoint y: 104, distance: 90.6
click at [317, 104] on div "Families come together to light oil lamps and candles, symbolizing the victory …" at bounding box center [314, 106] width 136 height 14
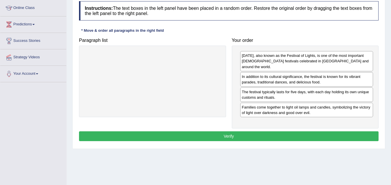
click at [250, 132] on button "Verify" at bounding box center [228, 137] width 299 height 10
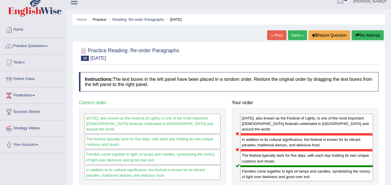
scroll to position [2, 0]
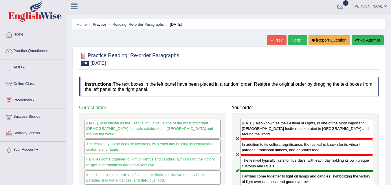
click at [300, 38] on link "Next »" at bounding box center [297, 40] width 19 height 10
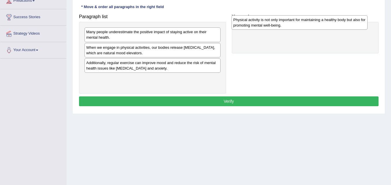
drag, startPoint x: 170, startPoint y: 86, endPoint x: 317, endPoint y: 27, distance: 158.2
click at [317, 27] on div "Physical activity is not only important for maintaining a healthy body but also…" at bounding box center [299, 22] width 136 height 14
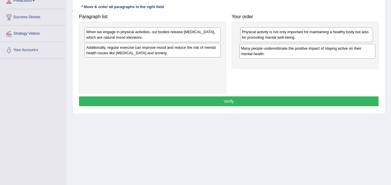
drag, startPoint x: 142, startPoint y: 34, endPoint x: 291, endPoint y: 48, distance: 150.6
click at [291, 48] on div "Many people underestimate the positive impact of staying active on their mental…" at bounding box center [307, 51] width 136 height 14
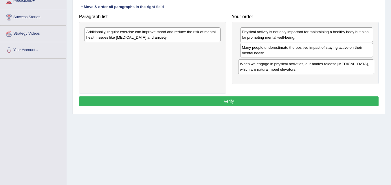
drag, startPoint x: 184, startPoint y: 39, endPoint x: 327, endPoint y: 67, distance: 145.7
click at [327, 67] on div "When we engage in physical activities, our bodies release [MEDICAL_DATA], which…" at bounding box center [306, 67] width 136 height 14
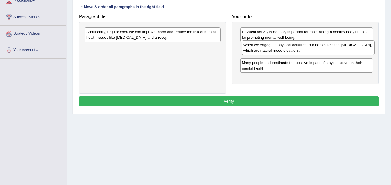
drag, startPoint x: 265, startPoint y: 67, endPoint x: 267, endPoint y: 49, distance: 18.0
click at [267, 49] on div "When we engage in physical activities, our bodies release [MEDICAL_DATA], which…" at bounding box center [308, 48] width 133 height 14
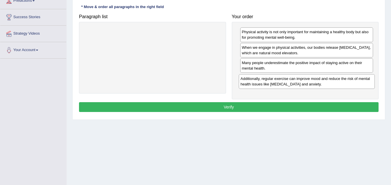
drag, startPoint x: 196, startPoint y: 37, endPoint x: 351, endPoint y: 84, distance: 161.2
click at [351, 84] on div "Additionally, regular exercise can improve mood and reduce the risk of mental h…" at bounding box center [307, 81] width 136 height 14
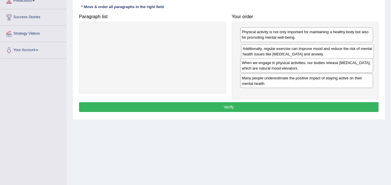
drag, startPoint x: 312, startPoint y: 83, endPoint x: 313, endPoint y: 54, distance: 29.5
click at [313, 54] on div "Additionally, regular exercise can improve mood and reduce the risk of mental h…" at bounding box center [307, 51] width 133 height 14
click at [291, 108] on button "Verify" at bounding box center [228, 107] width 299 height 10
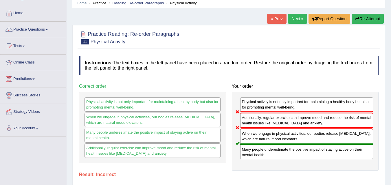
scroll to position [22, 0]
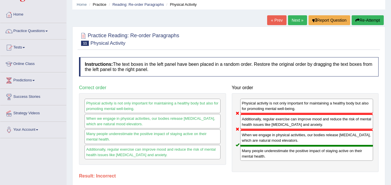
click at [292, 22] on link "Next »" at bounding box center [297, 20] width 19 height 10
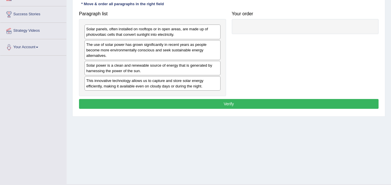
click at [250, 106] on button "Verify" at bounding box center [228, 104] width 299 height 10
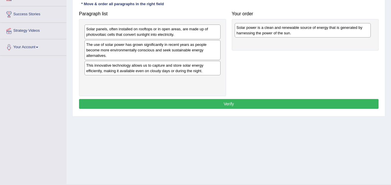
drag, startPoint x: 144, startPoint y: 67, endPoint x: 295, endPoint y: 30, distance: 154.8
click at [295, 30] on div "Solar power is a clean and renewable source of energy that is generated by harn…" at bounding box center [303, 30] width 136 height 14
click at [169, 29] on div "Solar panels, often installed on rooftops or in open areas, are made up of phot…" at bounding box center [152, 32] width 136 height 14
drag, startPoint x: 220, startPoint y: 41, endPoint x: 285, endPoint y: 33, distance: 65.6
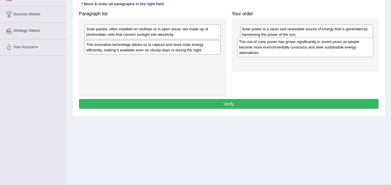
drag, startPoint x: 184, startPoint y: 48, endPoint x: 337, endPoint y: 45, distance: 152.8
click at [337, 45] on div "The use of solar power has grown significantly in recent years as people become…" at bounding box center [305, 47] width 136 height 20
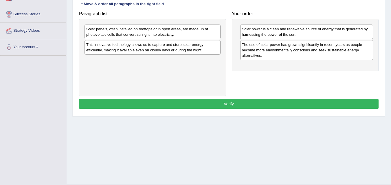
drag, startPoint x: 147, startPoint y: 35, endPoint x: 256, endPoint y: 65, distance: 113.0
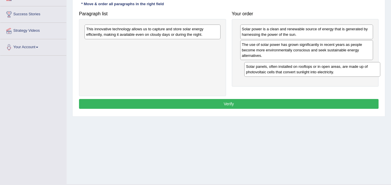
drag, startPoint x: 158, startPoint y: 37, endPoint x: 318, endPoint y: 74, distance: 164.1
click at [318, 74] on div "Solar panels, often installed on rooftops or in open areas, are made up of phot…" at bounding box center [312, 69] width 136 height 14
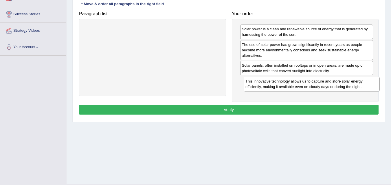
drag, startPoint x: 178, startPoint y: 32, endPoint x: 337, endPoint y: 85, distance: 167.5
click at [337, 85] on div "This innovative technology allows us to capture and store solar energy efficien…" at bounding box center [312, 84] width 136 height 14
click at [252, 112] on button "Verify" at bounding box center [228, 110] width 299 height 10
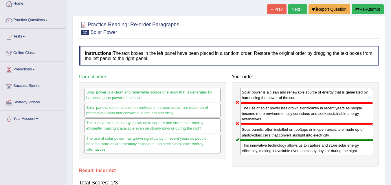
scroll to position [20, 0]
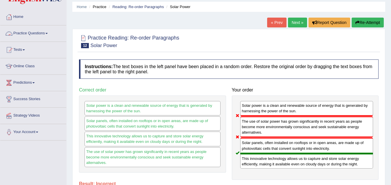
click at [36, 31] on link "Practice Questions" at bounding box center [33, 32] width 66 height 14
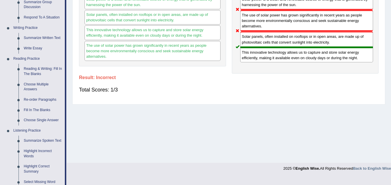
scroll to position [144, 0]
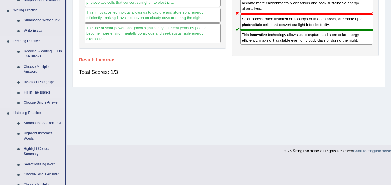
click at [47, 89] on link "Fill In The Blanks" at bounding box center [43, 93] width 44 height 10
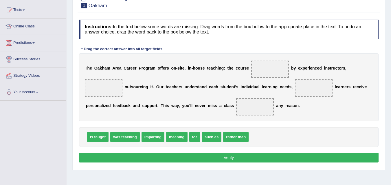
click at [391, 111] on html "Toggle navigation Home Practice Questions Speaking Practice Read Aloud Repeat S…" at bounding box center [195, 32] width 391 height 185
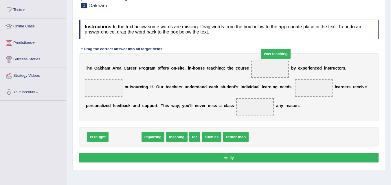
drag, startPoint x: 127, startPoint y: 137, endPoint x: 278, endPoint y: 54, distance: 171.9
click at [278, 54] on span "was teaching" at bounding box center [276, 54] width 30 height 10
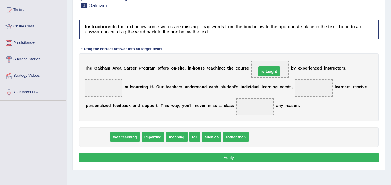
drag, startPoint x: 92, startPoint y: 138, endPoint x: 263, endPoint y: 72, distance: 183.5
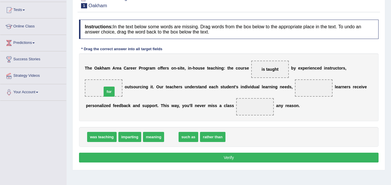
drag, startPoint x: 174, startPoint y: 141, endPoint x: 112, endPoint y: 95, distance: 77.0
click at [168, 136] on span "such as" at bounding box center [176, 137] width 20 height 10
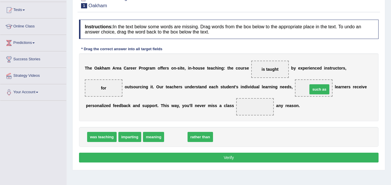
drag, startPoint x: 172, startPoint y: 137, endPoint x: 316, endPoint y: 90, distance: 151.3
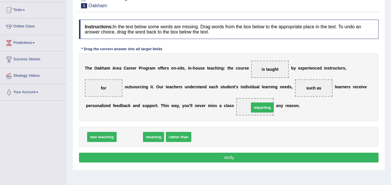
drag, startPoint x: 131, startPoint y: 135, endPoint x: 264, endPoint y: 105, distance: 135.8
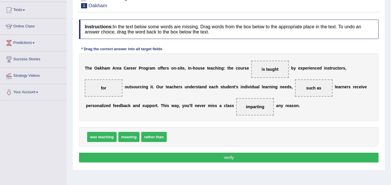
click at [242, 157] on button "Verify" at bounding box center [228, 158] width 299 height 10
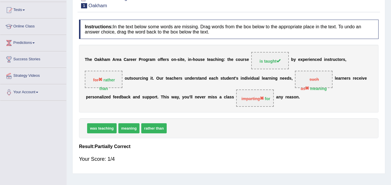
scroll to position [14, 0]
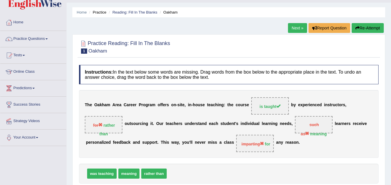
click at [295, 29] on link "Next »" at bounding box center [297, 28] width 19 height 10
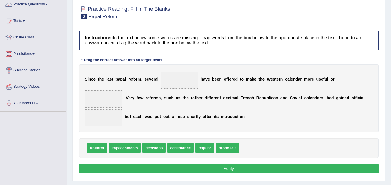
drag, startPoint x: 230, startPoint y: 147, endPoint x: 188, endPoint y: 84, distance: 75.1
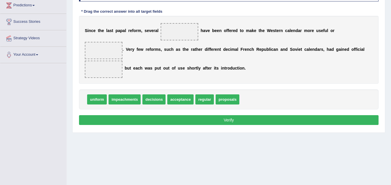
scroll to position [103, 0]
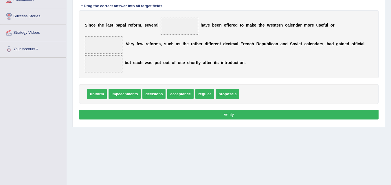
click at [227, 149] on div "Home Practice Reading: Fill In The Blanks Papal Reform « Prev Next » Report Que…" at bounding box center [229, 41] width 324 height 289
drag, startPoint x: 223, startPoint y: 92, endPoint x: 178, endPoint y: 25, distance: 81.2
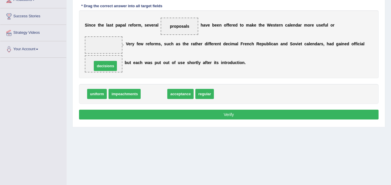
drag, startPoint x: 161, startPoint y: 94, endPoint x: 113, endPoint y: 66, distance: 56.1
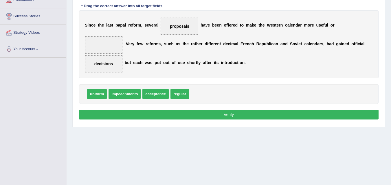
drag, startPoint x: 181, startPoint y: 96, endPoint x: 117, endPoint y: 44, distance: 82.5
drag, startPoint x: 177, startPoint y: 94, endPoint x: 99, endPoint y: 45, distance: 91.9
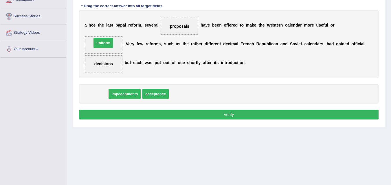
drag, startPoint x: 93, startPoint y: 94, endPoint x: 99, endPoint y: 43, distance: 51.6
click at [191, 116] on button "Verify" at bounding box center [228, 115] width 299 height 10
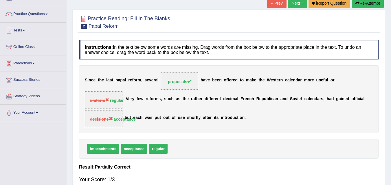
scroll to position [0, 0]
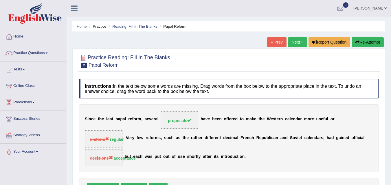
click at [295, 39] on link "Next »" at bounding box center [297, 42] width 19 height 10
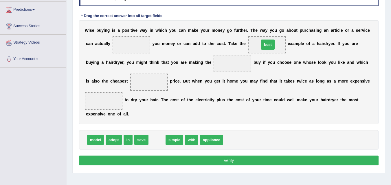
drag, startPoint x: 157, startPoint y: 138, endPoint x: 268, endPoint y: 43, distance: 146.3
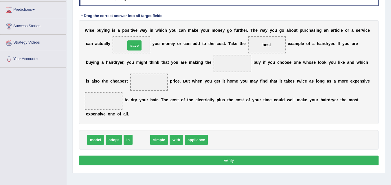
drag, startPoint x: 139, startPoint y: 138, endPoint x: 132, endPoint y: 43, distance: 94.9
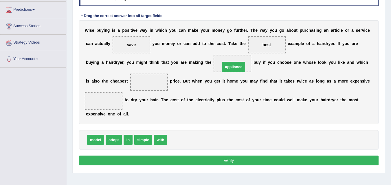
drag, startPoint x: 182, startPoint y: 140, endPoint x: 235, endPoint y: 67, distance: 90.5
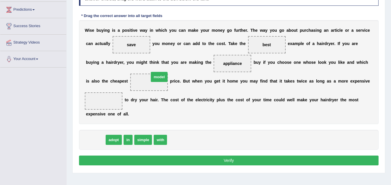
drag, startPoint x: 91, startPoint y: 143, endPoint x: 155, endPoint y: 80, distance: 89.6
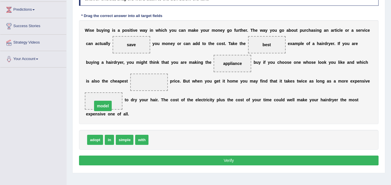
drag, startPoint x: 152, startPoint y: 81, endPoint x: 106, endPoint y: 105, distance: 51.8
drag, startPoint x: 238, startPoint y: 64, endPoint x: 107, endPoint y: 106, distance: 137.9
drag, startPoint x: 184, startPoint y: 89, endPoint x: 225, endPoint y: 58, distance: 51.3
drag, startPoint x: 111, startPoint y: 119, endPoint x: 151, endPoint y: 82, distance: 54.9
click at [151, 82] on div "Instructions: In the text below some words are missing. Drag words from the box…" at bounding box center [229, 77] width 302 height 187
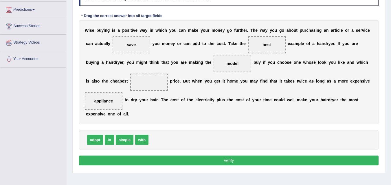
drag, startPoint x: 124, startPoint y: 131, endPoint x: 143, endPoint y: 87, distance: 48.2
click at [143, 87] on div "Instructions: In the text below some words are missing. Drag words from the box…" at bounding box center [229, 77] width 302 height 187
drag, startPoint x: 125, startPoint y: 140, endPoint x: 151, endPoint y: 82, distance: 63.4
click at [226, 158] on button "Verify" at bounding box center [228, 161] width 299 height 10
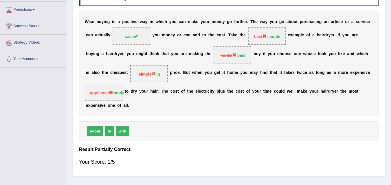
scroll to position [44, 0]
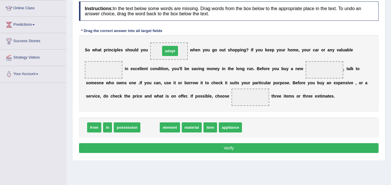
drag, startPoint x: 151, startPoint y: 127, endPoint x: 171, endPoint y: 50, distance: 79.2
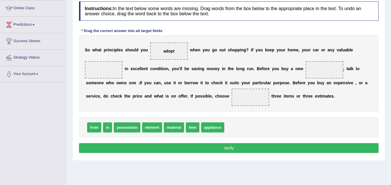
drag, startPoint x: 151, startPoint y: 127, endPoint x: 116, endPoint y: 69, distance: 67.9
drag, startPoint x: 154, startPoint y: 129, endPoint x: 103, endPoint y: 67, distance: 80.4
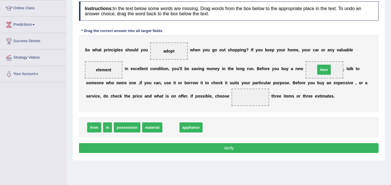
drag, startPoint x: 172, startPoint y: 128, endPoint x: 325, endPoint y: 70, distance: 163.7
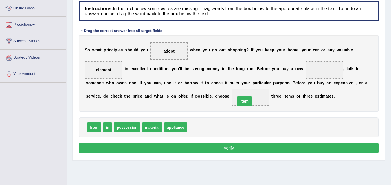
drag, startPoint x: 324, startPoint y: 68, endPoint x: 244, endPoint y: 100, distance: 86.4
drag, startPoint x: 252, startPoint y: 98, endPoint x: 330, endPoint y: 76, distance: 81.4
drag, startPoint x: 88, startPoint y: 129, endPoint x: 254, endPoint y: 104, distance: 168.0
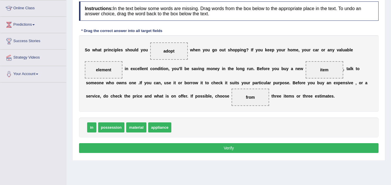
click at [233, 146] on button "Verify" at bounding box center [228, 149] width 299 height 10
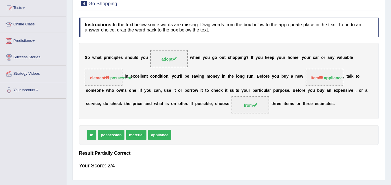
scroll to position [44, 0]
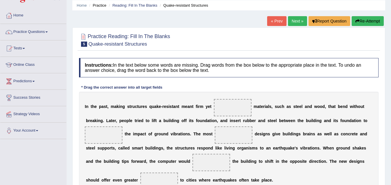
scroll to position [23, 0]
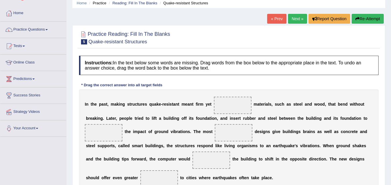
drag, startPoint x: 0, startPoint y: 0, endPoint x: 389, endPoint y: 105, distance: 403.2
click at [389, 105] on html "Toggle navigation Home Practice Questions Speaking Practice Read Aloud Repeat S…" at bounding box center [195, 69] width 391 height 185
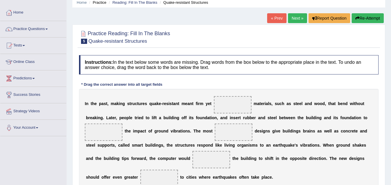
click at [389, 105] on div "Home Practice Reading: Fill In The Blanks Quake-resistant Structures « Prev Nex…" at bounding box center [229, 120] width 324 height 289
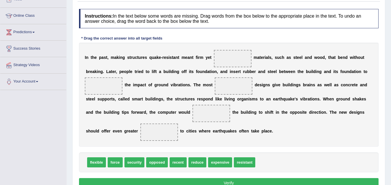
scroll to position [71, 0]
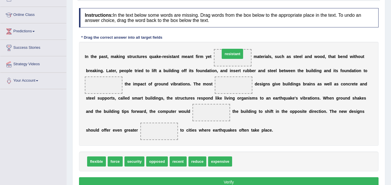
drag, startPoint x: 247, startPoint y: 162, endPoint x: 235, endPoint y: 54, distance: 108.6
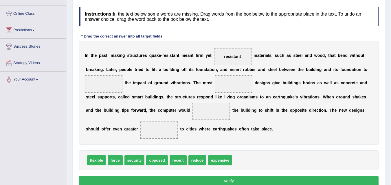
scroll to position [78, 0]
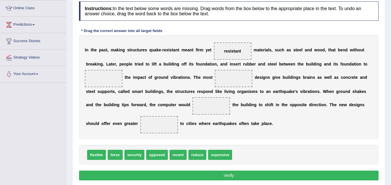
click at [210, 175] on button "Verify" at bounding box center [228, 176] width 299 height 10
drag, startPoint x: 390, startPoint y: 148, endPoint x: 395, endPoint y: 119, distance: 30.2
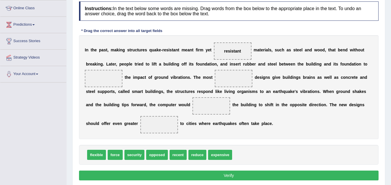
click at [391, 108] on html "Toggle navigation Home Practice Questions Speaking Practice Read Aloud Repeat S…" at bounding box center [195, 14] width 391 height 185
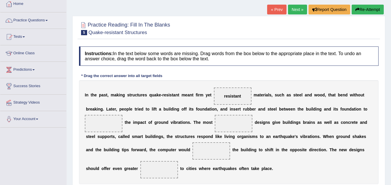
scroll to position [32, 0]
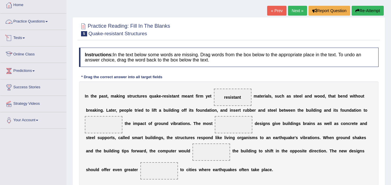
click at [47, 20] on link "Practice Questions" at bounding box center [33, 21] width 66 height 14
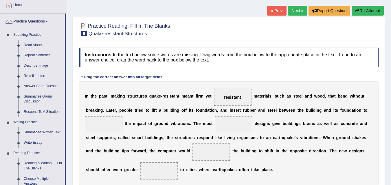
drag, startPoint x: 260, startPoint y: 101, endPoint x: 270, endPoint y: 108, distance: 11.8
click at [270, 108] on div "Instructions: In the text below some words are missing. Drag words from the box…" at bounding box center [229, 138] width 302 height 187
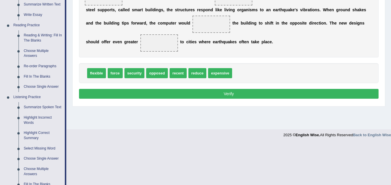
scroll to position [163, 0]
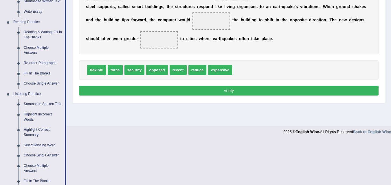
click at [33, 117] on link "Highlight Incorrect Words" at bounding box center [43, 117] width 44 height 15
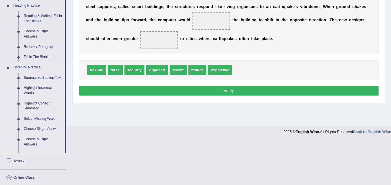
scroll to position [118, 0]
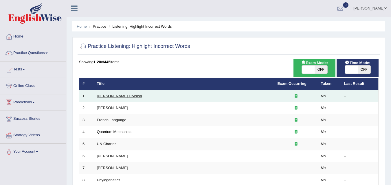
click at [109, 97] on link "[PERSON_NAME] Division" at bounding box center [119, 96] width 45 height 4
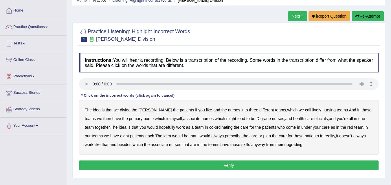
scroll to position [27, 0]
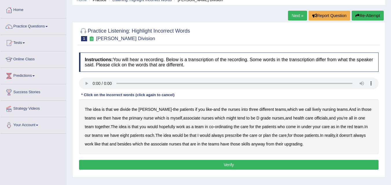
click at [95, 109] on b "idea" at bounding box center [97, 109] width 8 height 5
click at [364, 20] on button "Re-Attempt" at bounding box center [368, 16] width 32 height 10
click at [366, 17] on button "Re-Attempt" at bounding box center [368, 16] width 32 height 10
click at [312, 108] on b "lively" at bounding box center [316, 109] width 9 height 5
click at [226, 118] on b "might" at bounding box center [231, 118] width 10 height 5
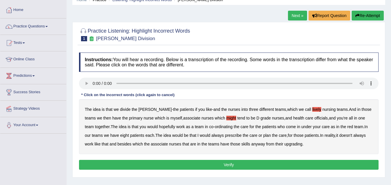
click at [214, 136] on b "always" at bounding box center [217, 135] width 12 height 5
click at [253, 163] on button "Verify" at bounding box center [228, 165] width 299 height 10
